Goal: Information Seeking & Learning: Learn about a topic

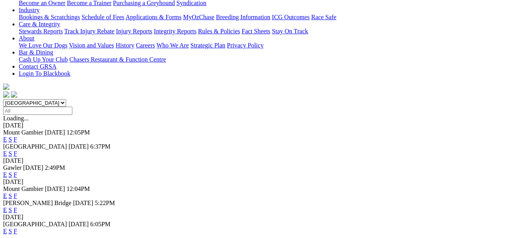
scroll to position [157, 0]
click at [17, 149] on link "F" at bounding box center [16, 152] width 4 height 7
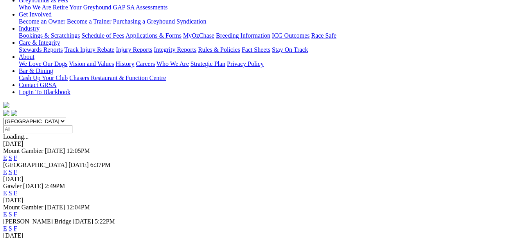
scroll to position [157, 0]
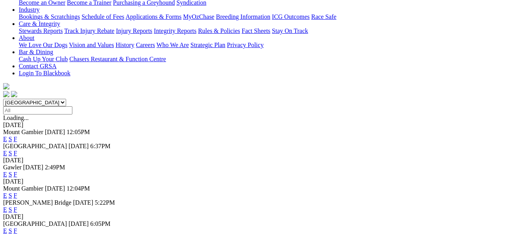
click at [17, 227] on link "F" at bounding box center [16, 230] width 4 height 7
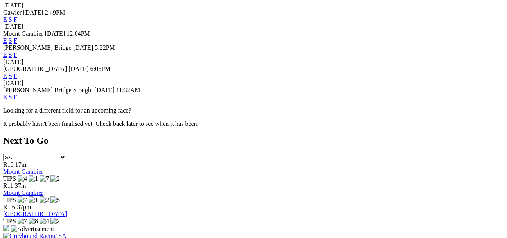
scroll to position [313, 0]
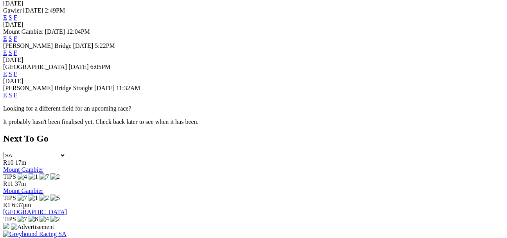
click at [17, 92] on link "F" at bounding box center [16, 95] width 4 height 7
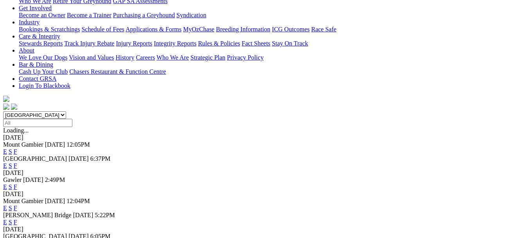
scroll to position [157, 0]
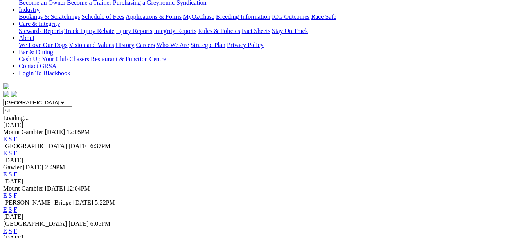
click at [17, 206] on link "F" at bounding box center [16, 209] width 4 height 7
